Goal: Communication & Community: Answer question/provide support

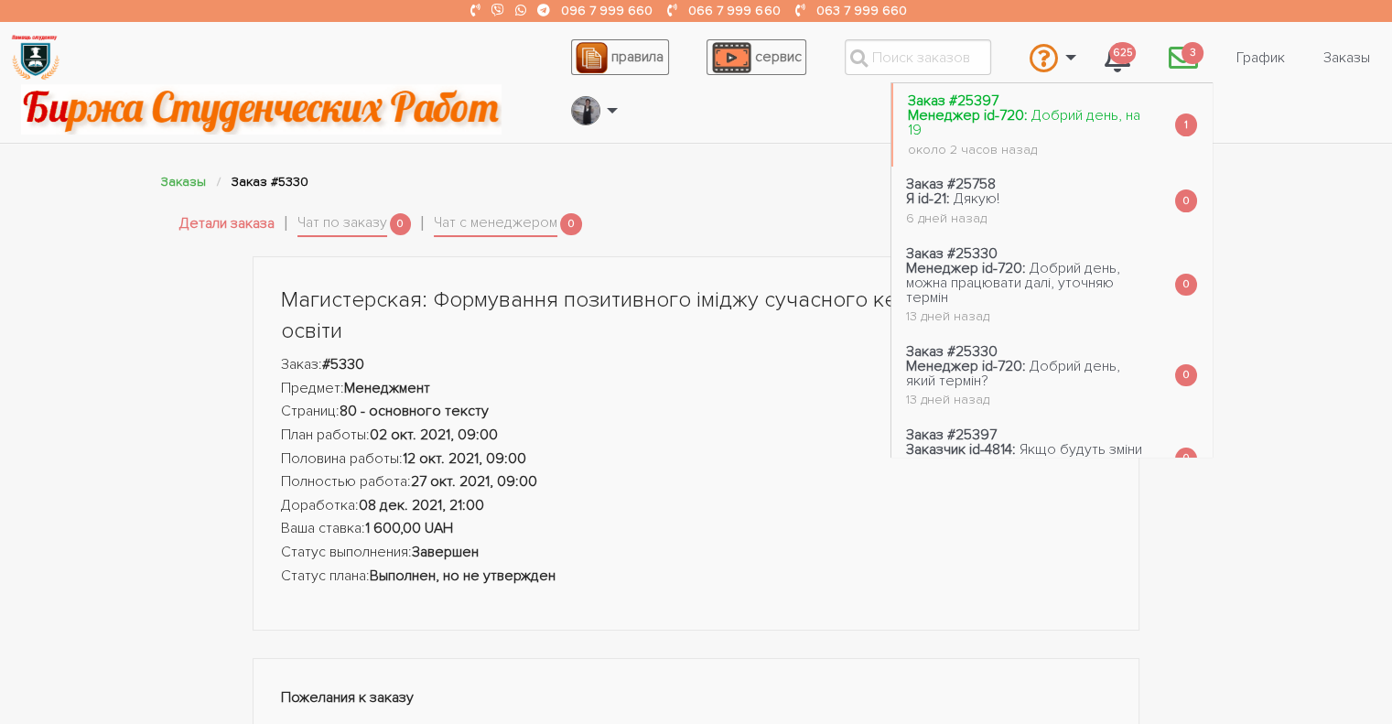
click at [1065, 113] on span "Добрий день, на 19" at bounding box center [1024, 122] width 232 height 33
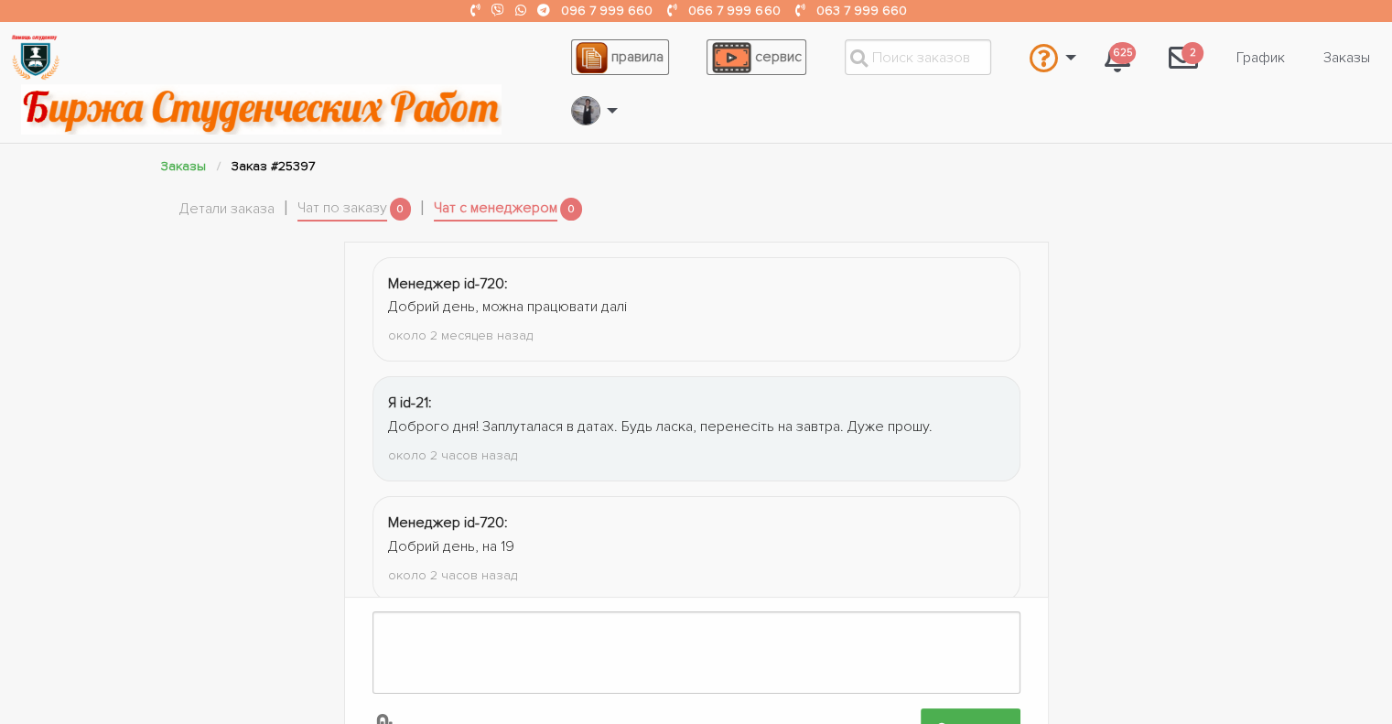
scroll to position [29, 0]
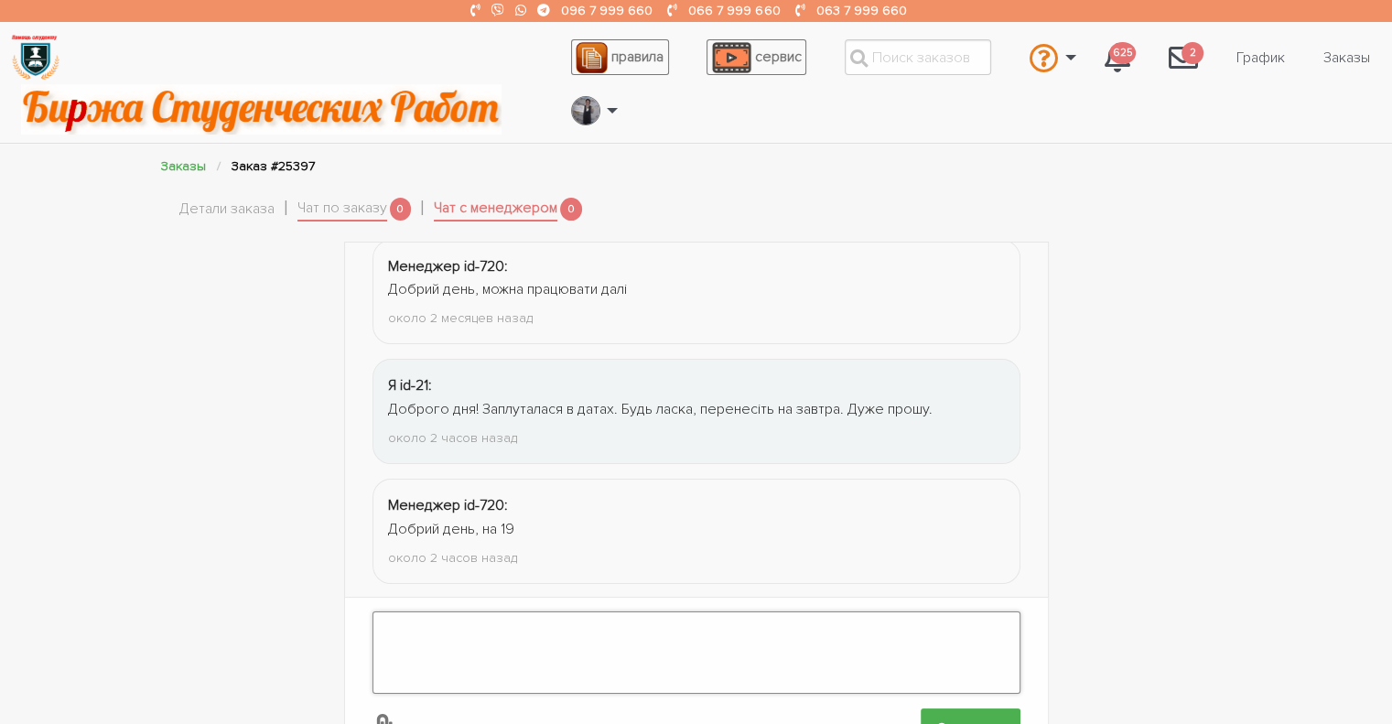
click at [464, 634] on textarea at bounding box center [696, 652] width 648 height 82
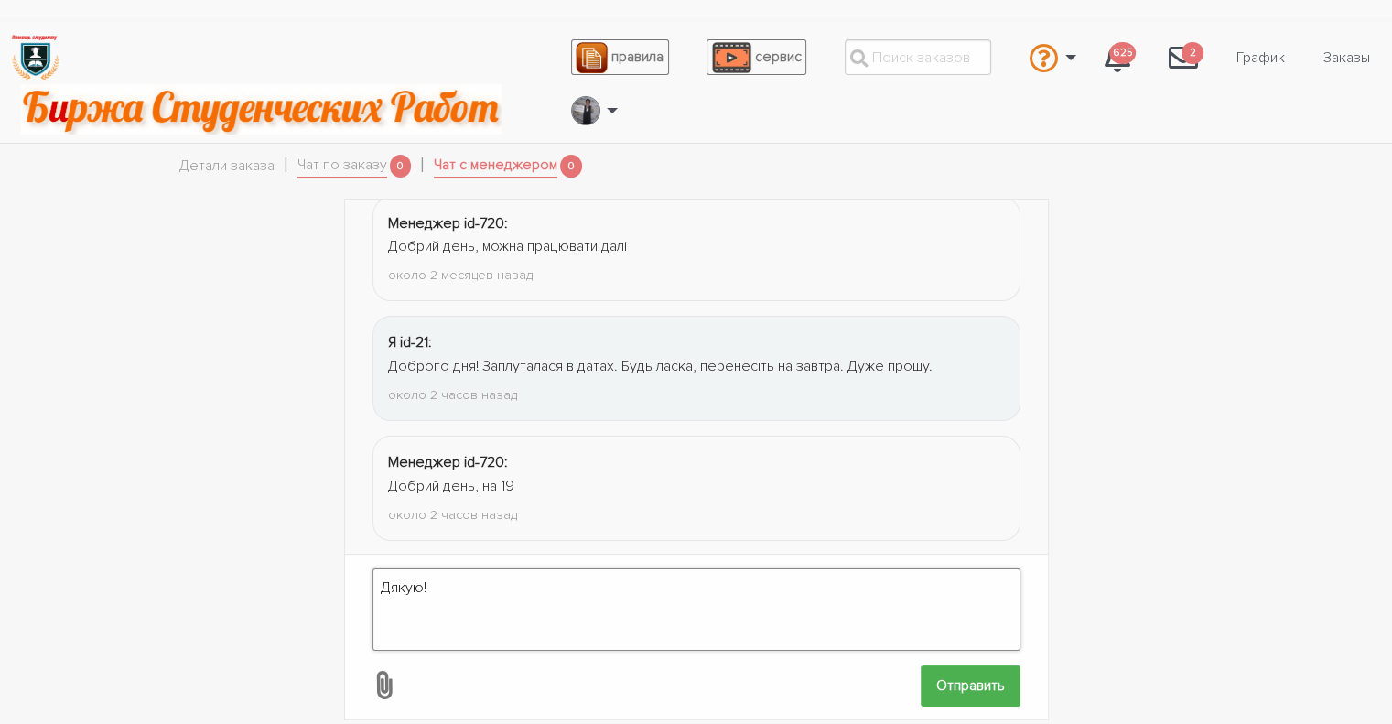
scroll to position [59, 0]
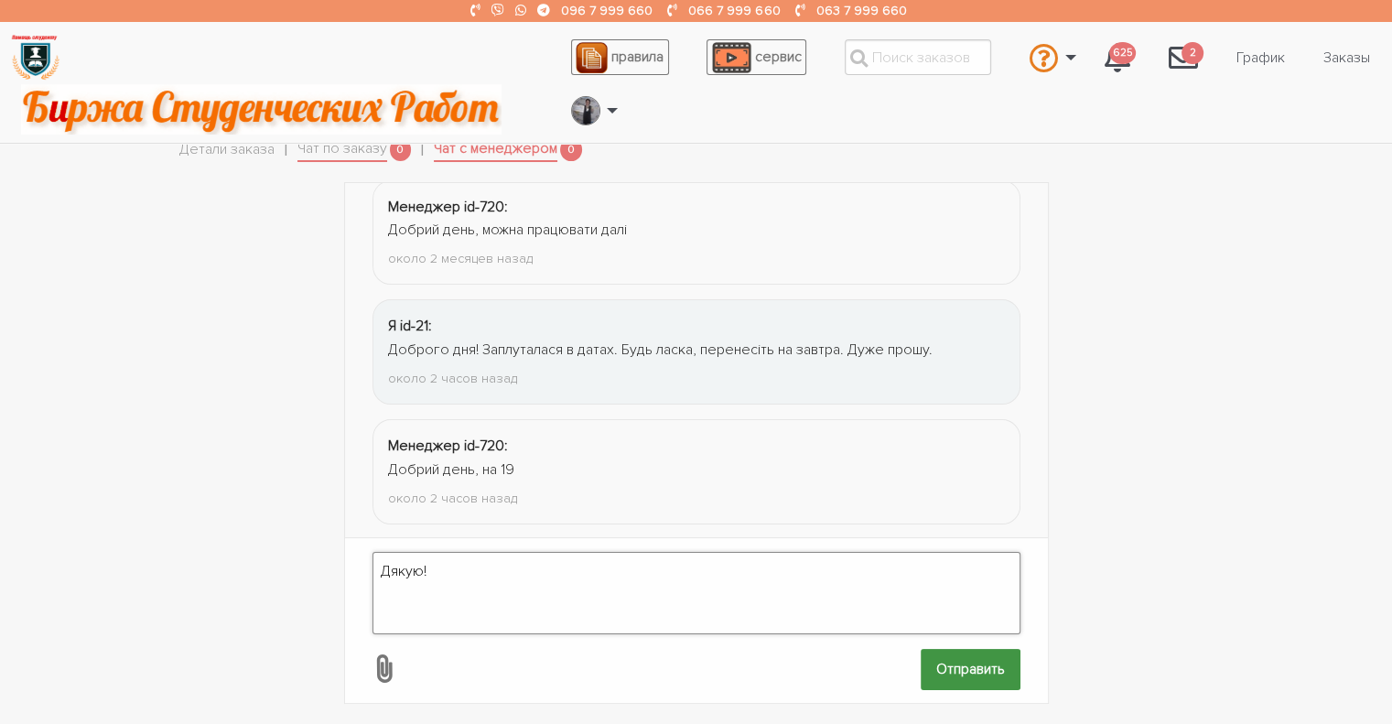
type textarea "Дякую!"
click at [952, 649] on input "Отправить" at bounding box center [970, 669] width 100 height 41
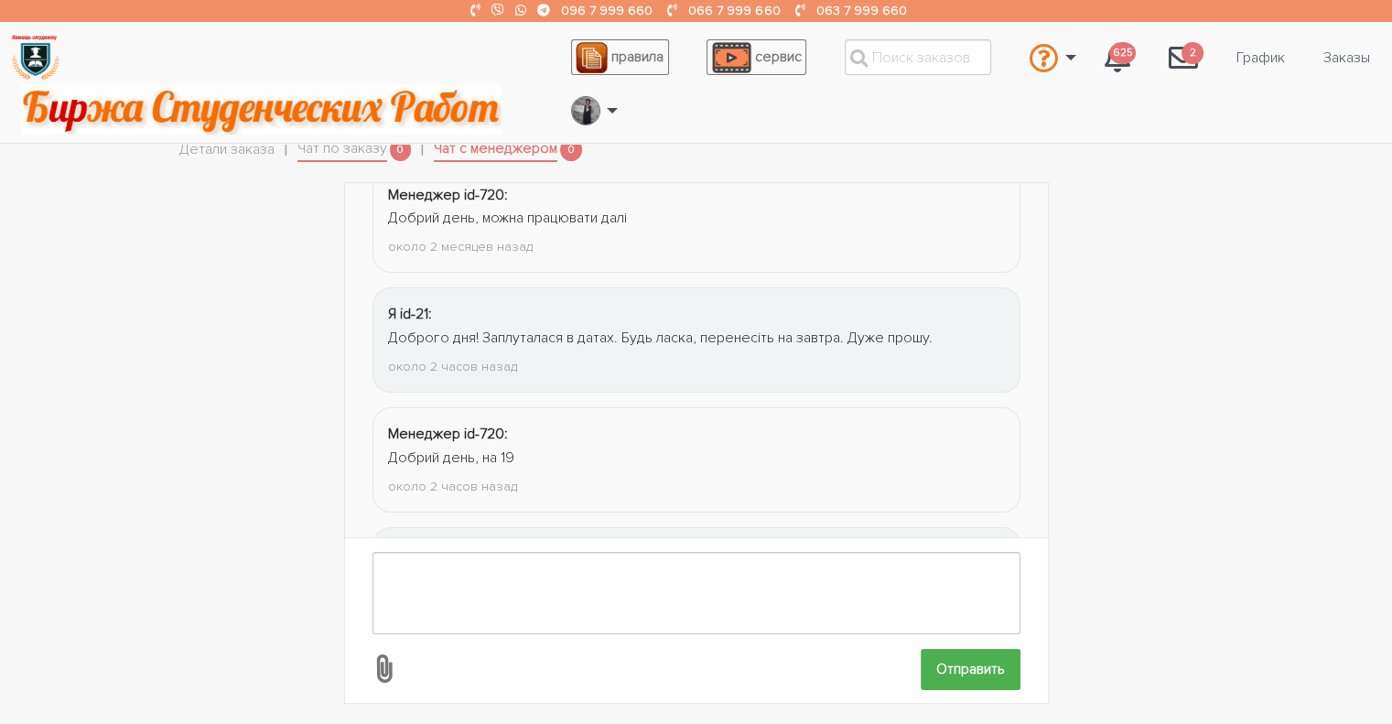
scroll to position [148, 0]
